Goal: Information Seeking & Learning: Check status

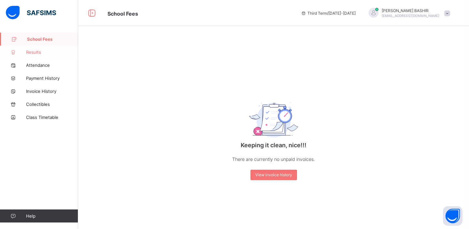
click at [36, 52] on span "Results" at bounding box center [52, 51] width 52 height 5
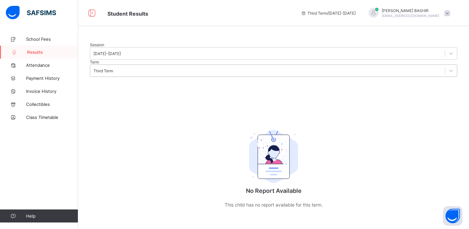
click at [113, 73] on div "Third Term" at bounding box center [103, 70] width 20 height 5
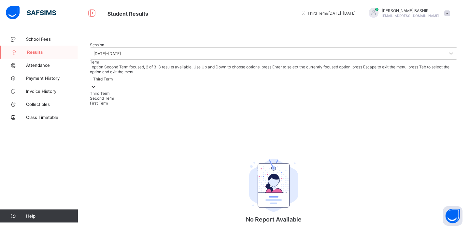
click at [183, 101] on div "Second Term" at bounding box center [273, 98] width 367 height 5
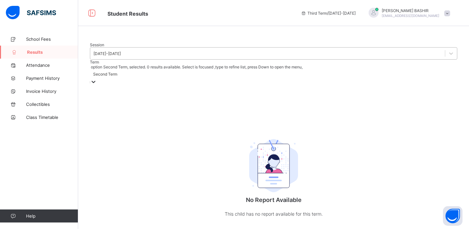
click at [121, 56] on div "[DATE]-[DATE]" at bounding box center [106, 53] width 27 height 5
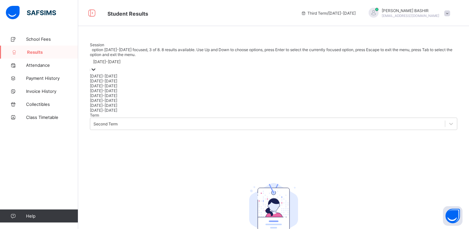
click at [123, 88] on div "[DATE]-[DATE]" at bounding box center [273, 85] width 367 height 5
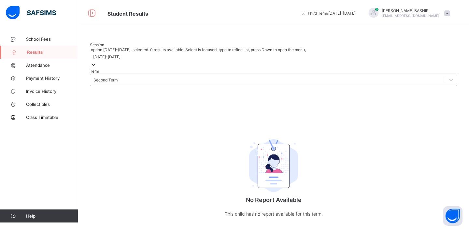
click at [117, 82] on div "Second Term" at bounding box center [105, 79] width 24 height 5
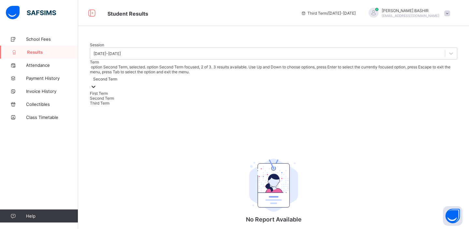
click at [190, 101] on div "Second Term" at bounding box center [273, 98] width 367 height 5
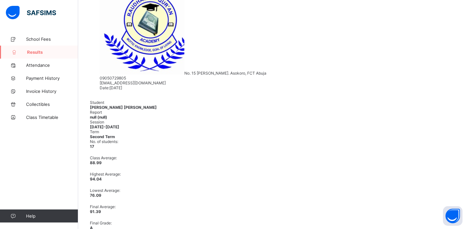
scroll to position [134, 0]
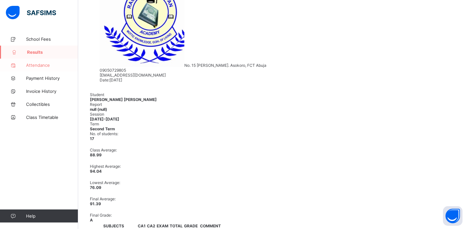
click at [44, 65] on span "Attendance" at bounding box center [52, 64] width 52 height 5
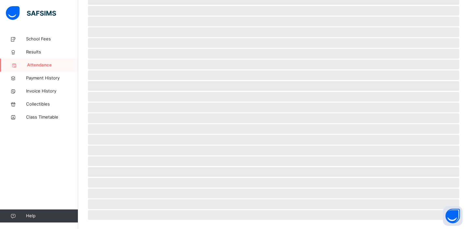
scroll to position [122, 0]
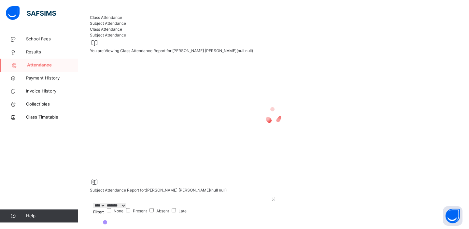
select select "****"
select select "*"
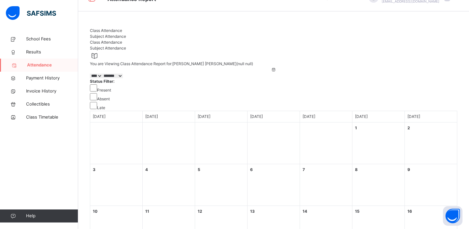
scroll to position [0, 0]
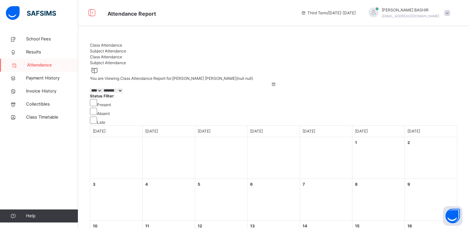
click at [126, 53] on span "Subject Attendance" at bounding box center [108, 50] width 36 height 5
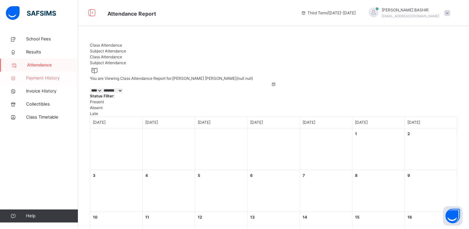
click at [38, 79] on span "Payment History" at bounding box center [52, 78] width 52 height 7
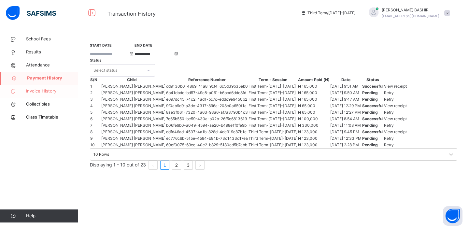
click at [44, 91] on span "Invoice History" at bounding box center [52, 91] width 52 height 7
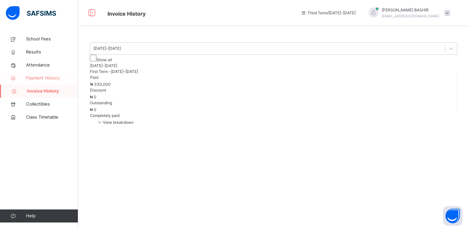
click at [47, 78] on span "Payment History" at bounding box center [52, 78] width 52 height 7
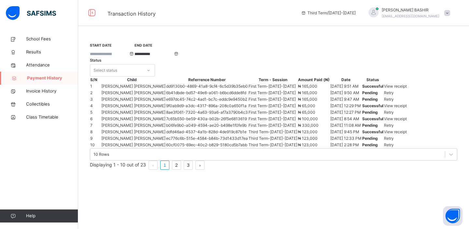
scroll to position [89, 0]
click at [406, 83] on div "View receipt" at bounding box center [395, 86] width 23 height 6
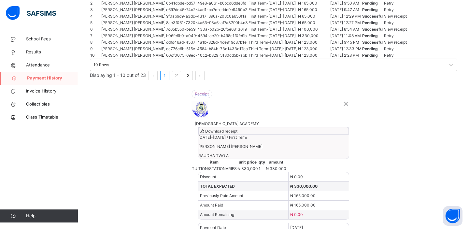
scroll to position [0, 0]
click at [343, 96] on div "×" at bounding box center [346, 103] width 6 height 14
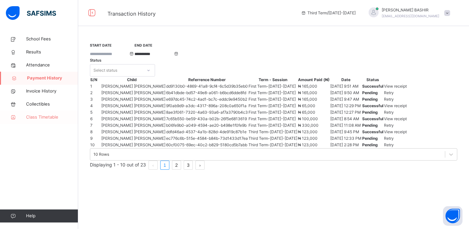
click at [33, 114] on link "Class Timetable" at bounding box center [39, 117] width 78 height 13
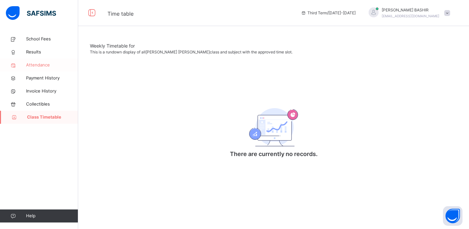
click at [40, 66] on span "Attendance" at bounding box center [52, 65] width 52 height 7
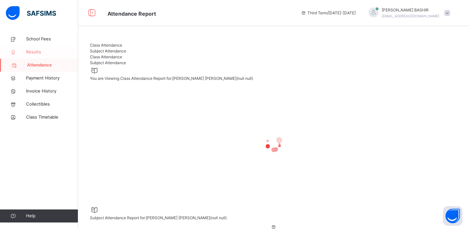
select select "****"
select select "*"
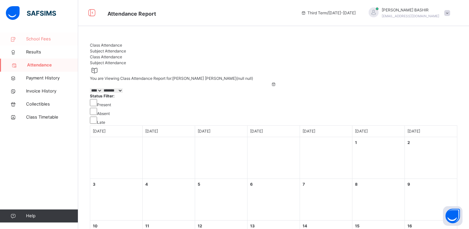
click at [46, 38] on span "School Fees" at bounding box center [52, 39] width 52 height 7
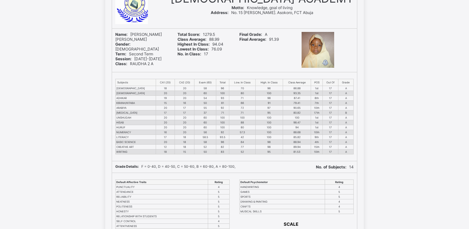
scroll to position [40, 0]
